Goal: Task Accomplishment & Management: Manage account settings

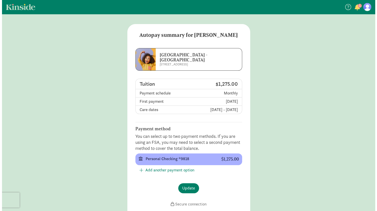
scroll to position [45, 0]
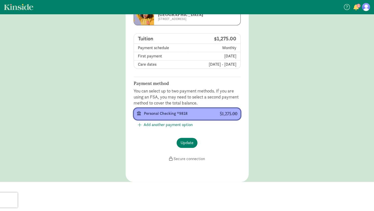
click at [183, 113] on div "Personal Checking *9818" at bounding box center [178, 114] width 68 height 6
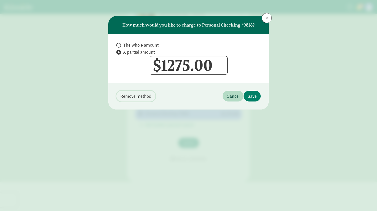
click at [142, 96] on span "Remove method" at bounding box center [135, 96] width 31 height 7
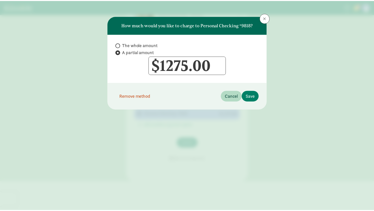
scroll to position [10, 0]
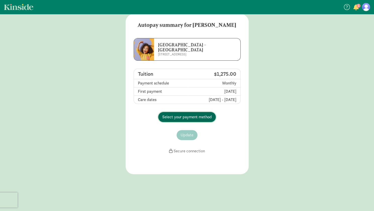
click at [182, 118] on span "Select your payment method" at bounding box center [186, 117] width 49 height 6
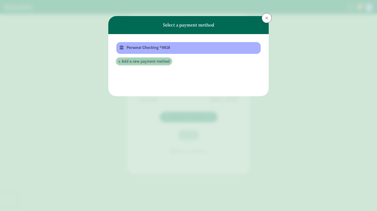
click at [156, 63] on span "+ Add a new payment method" at bounding box center [143, 61] width 51 height 6
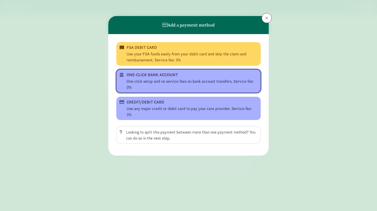
click at [168, 88] on div "One click setup and no service fees on bank account transfers. Service fee: 0%" at bounding box center [192, 85] width 131 height 12
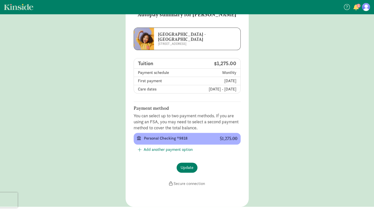
scroll to position [22, 0]
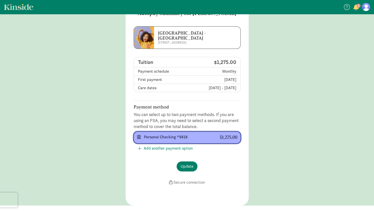
click at [171, 134] on div "Personal Checking *9818" at bounding box center [178, 137] width 68 height 6
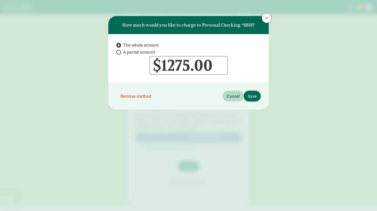
click at [255, 98] on span "Save" at bounding box center [252, 96] width 9 height 7
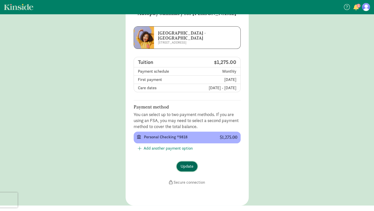
click at [190, 166] on span "Update" at bounding box center [186, 167] width 13 height 6
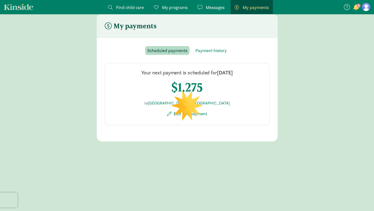
scroll to position [10, 0]
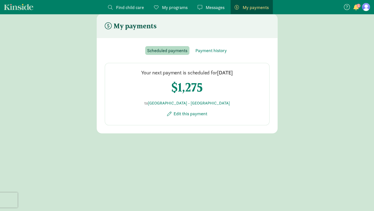
click at [356, 7] on span "button" at bounding box center [355, 7] width 5 height 6
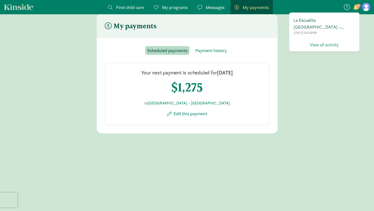
click at [333, 20] on span "La Escuelita [GEOGRAPHIC_DATA] - [GEOGRAPHIC_DATA] has invited you to enroll in…" at bounding box center [324, 24] width 62 height 14
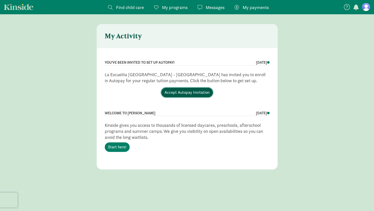
click at [184, 92] on link "Accept Autopay Invitation" at bounding box center [186, 93] width 51 height 10
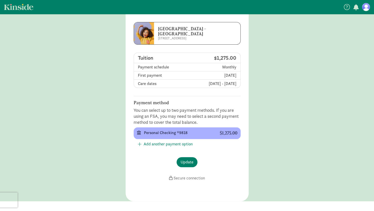
scroll to position [26, 0]
click at [367, 7] on figure at bounding box center [366, 7] width 8 height 8
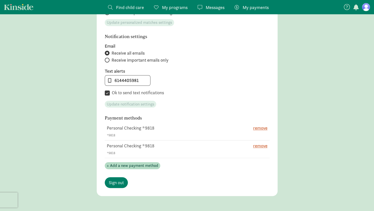
scroll to position [276, 0]
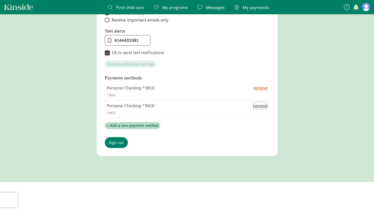
click at [257, 104] on span "remove" at bounding box center [260, 105] width 14 height 7
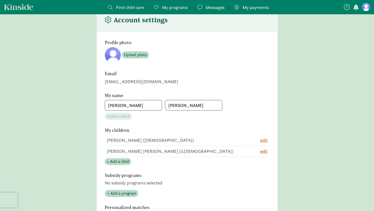
scroll to position [0, 0]
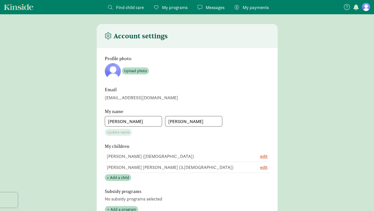
click at [256, 9] on span "My payments" at bounding box center [255, 7] width 26 height 7
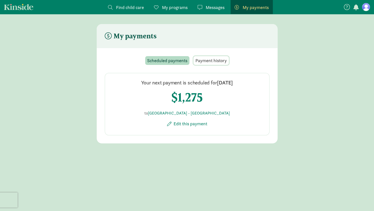
click at [206, 62] on span "Payment history" at bounding box center [210, 60] width 31 height 7
